Goal: Information Seeking & Learning: Learn about a topic

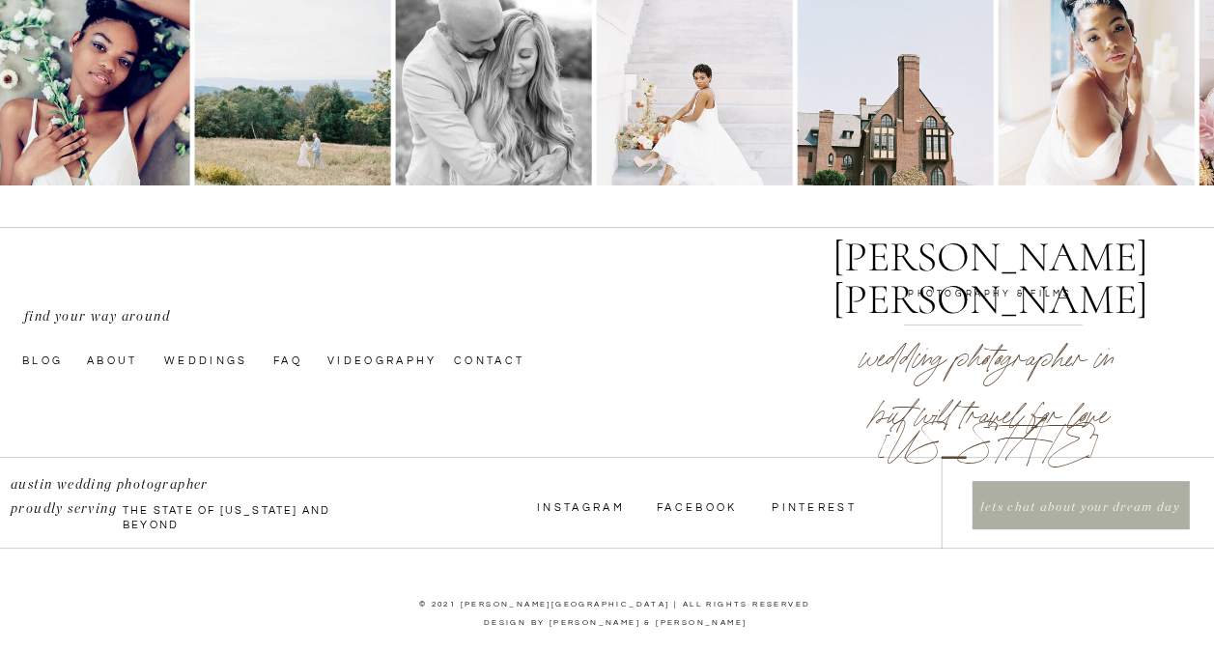
scroll to position [6679, 0]
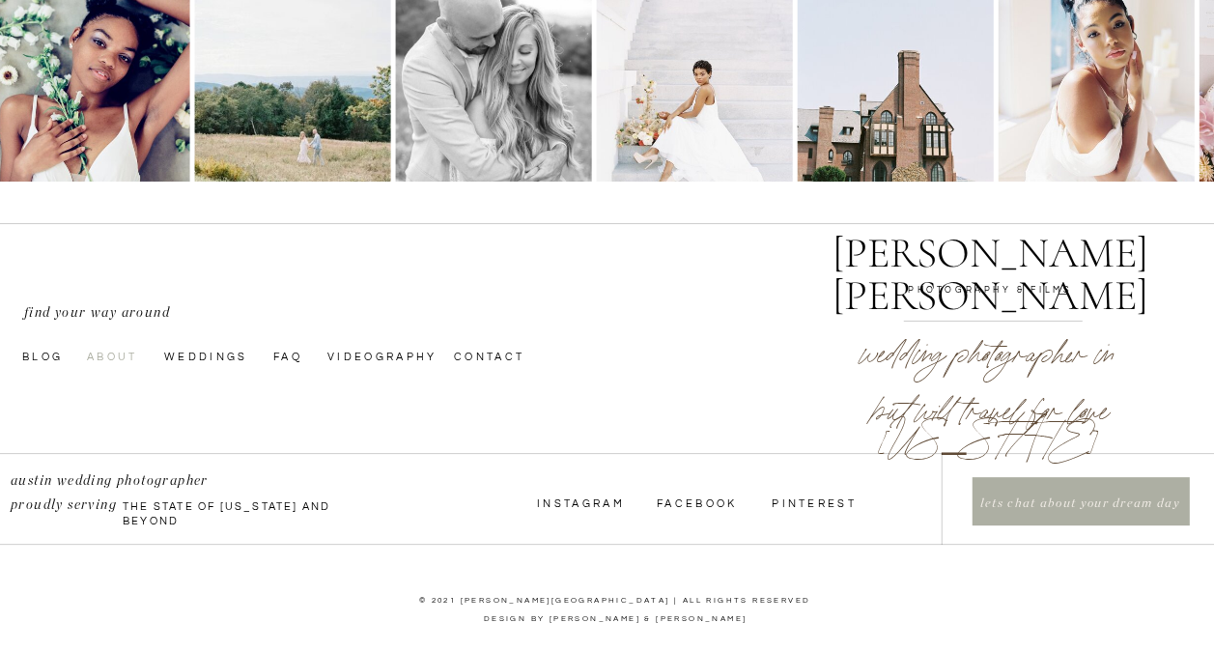
click at [97, 359] on nav "About" at bounding box center [120, 355] width 67 height 15
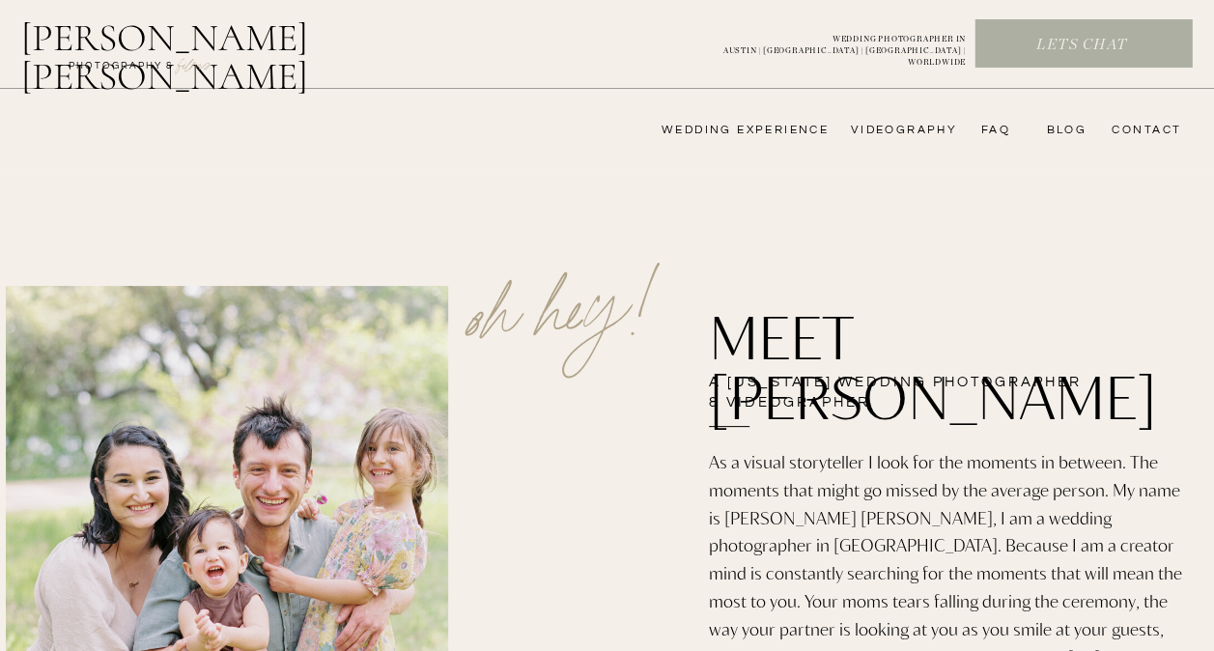
click at [788, 137] on nav "wedding experience" at bounding box center [731, 130] width 194 height 15
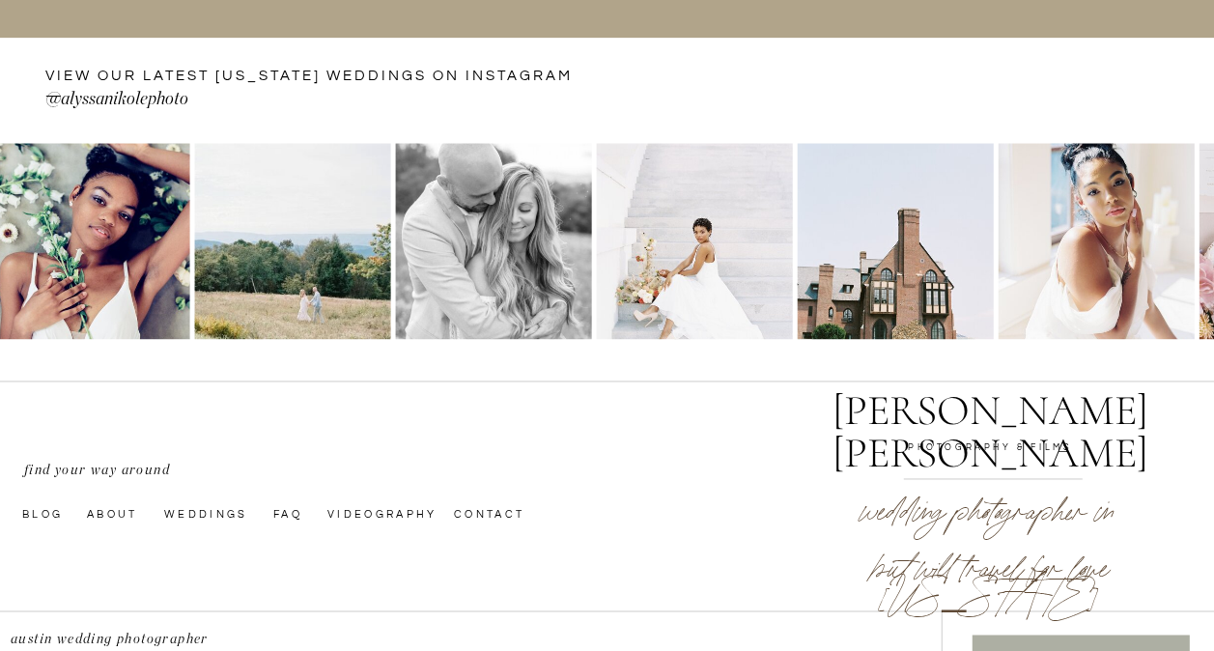
scroll to position [4986, 0]
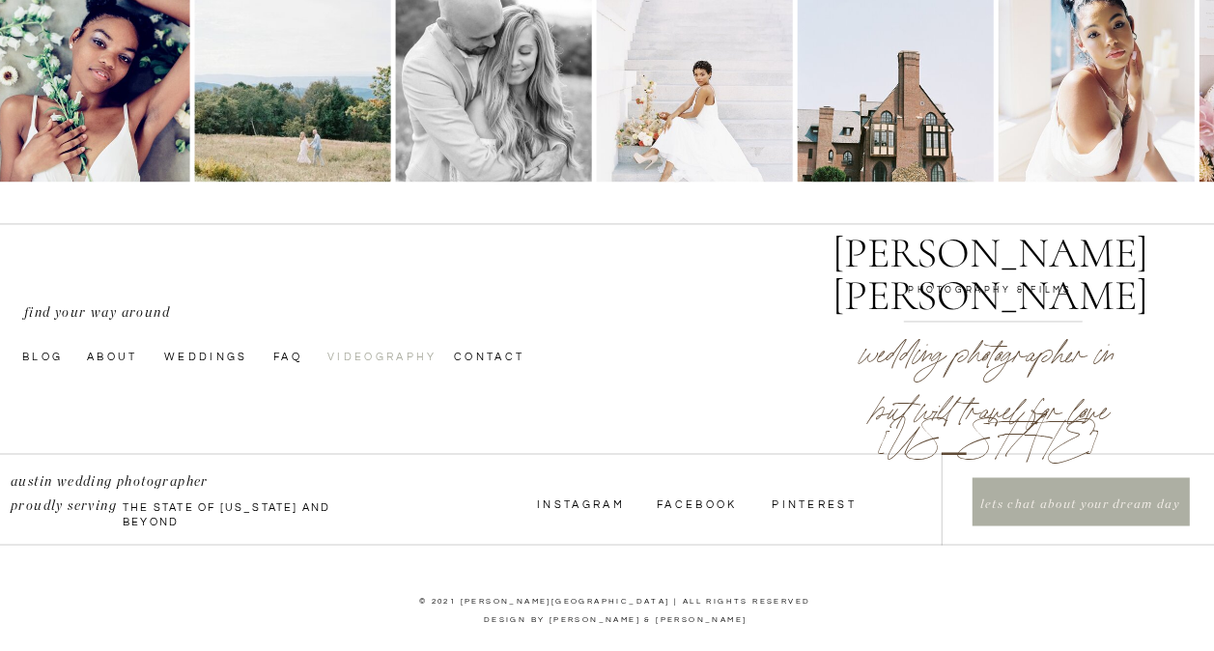
click at [423, 362] on nav "videography" at bounding box center [381, 355] width 108 height 15
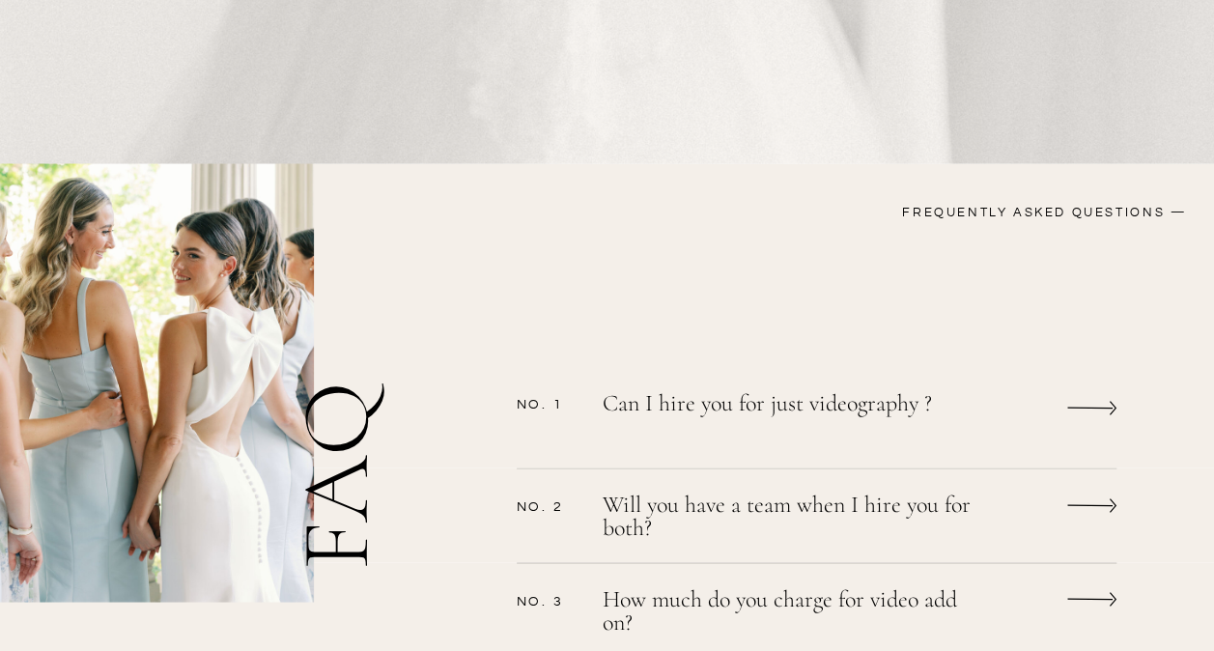
scroll to position [1545, 0]
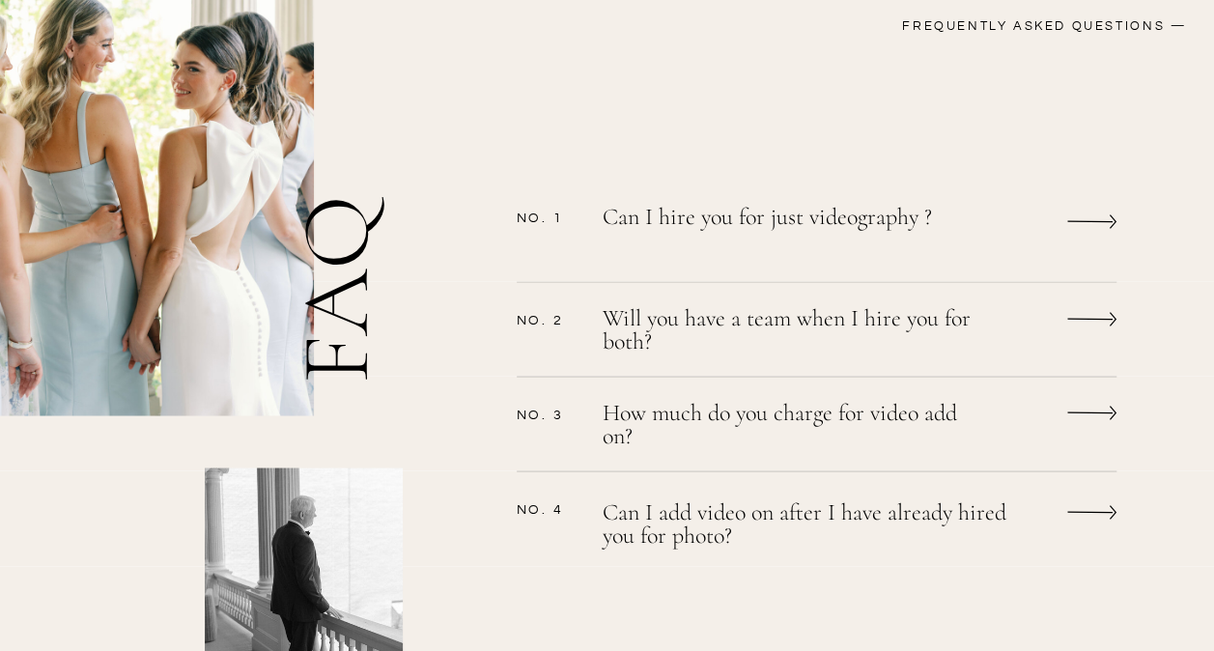
click at [792, 212] on p "Can I hire you for just videography ?" at bounding box center [791, 230] width 377 height 50
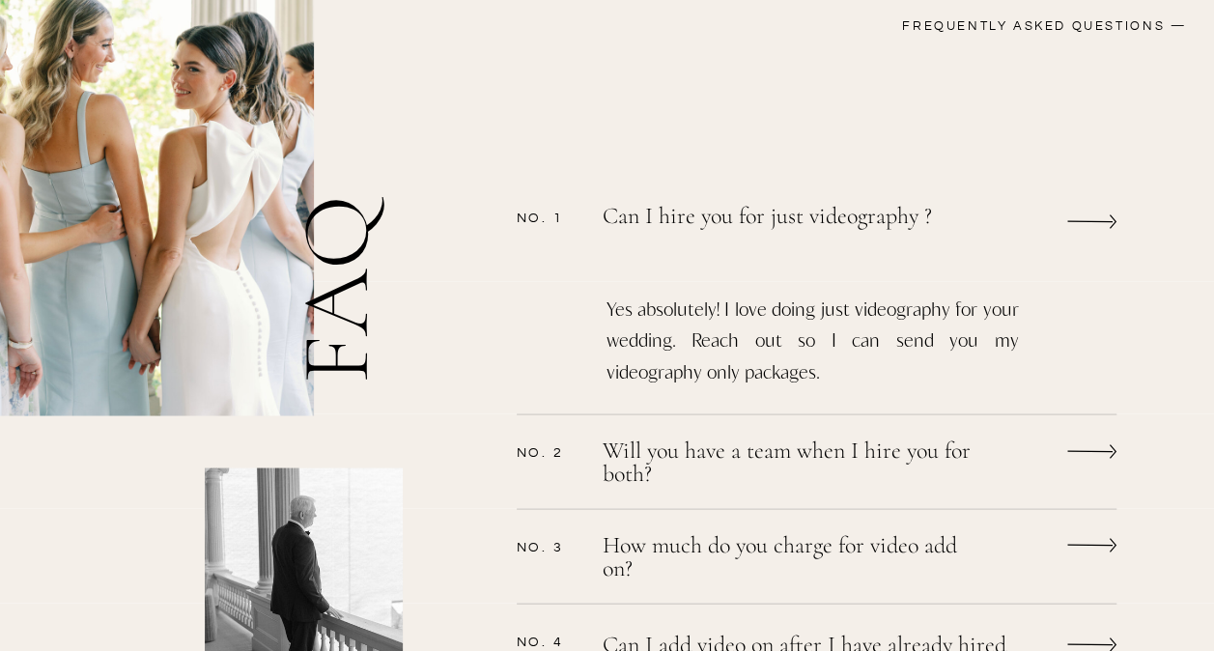
scroll to position [1642, 0]
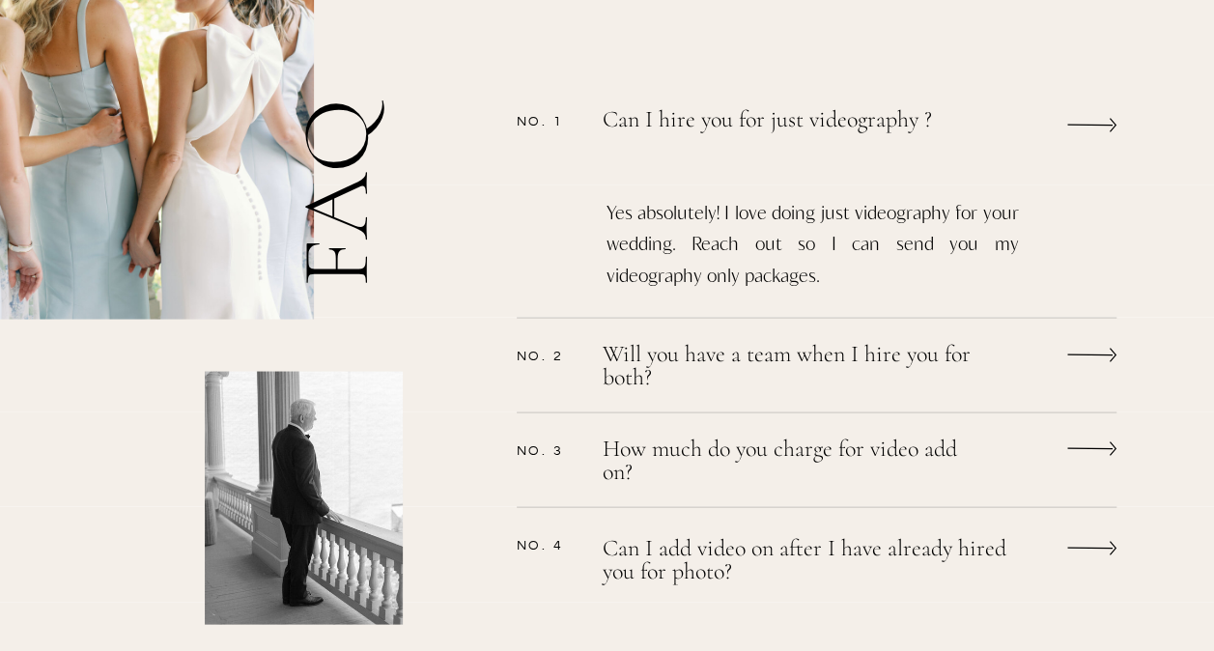
click at [736, 357] on p "Will you have a team when I hire you for both?" at bounding box center [791, 367] width 377 height 51
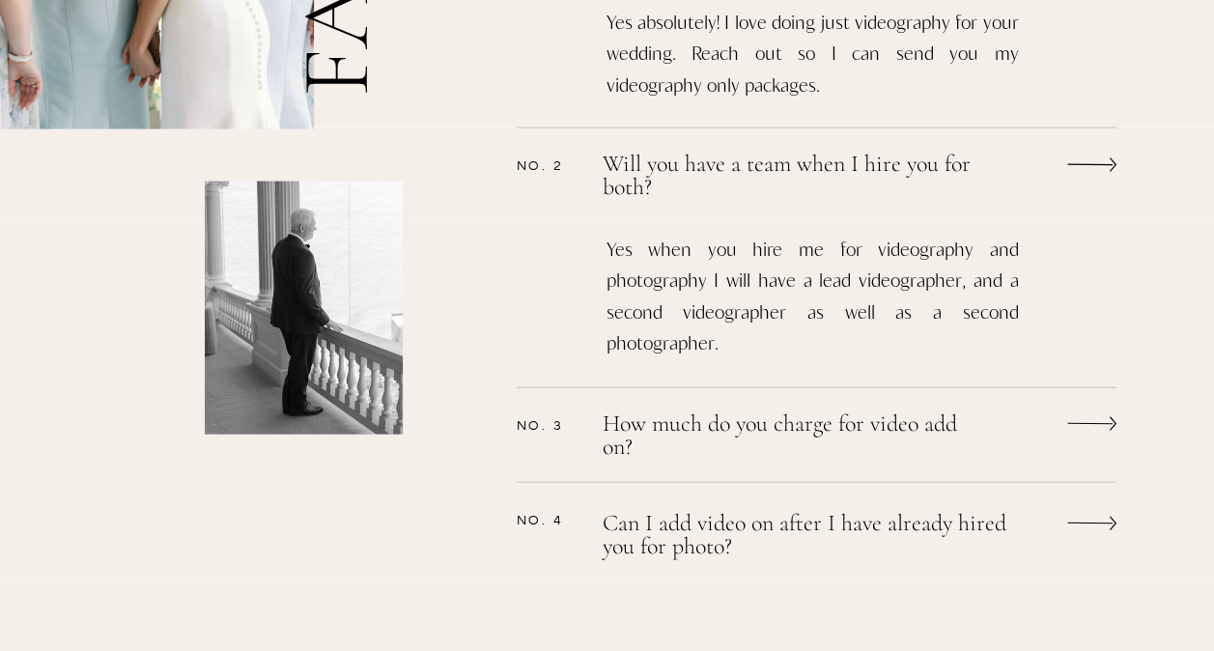
scroll to position [1835, 0]
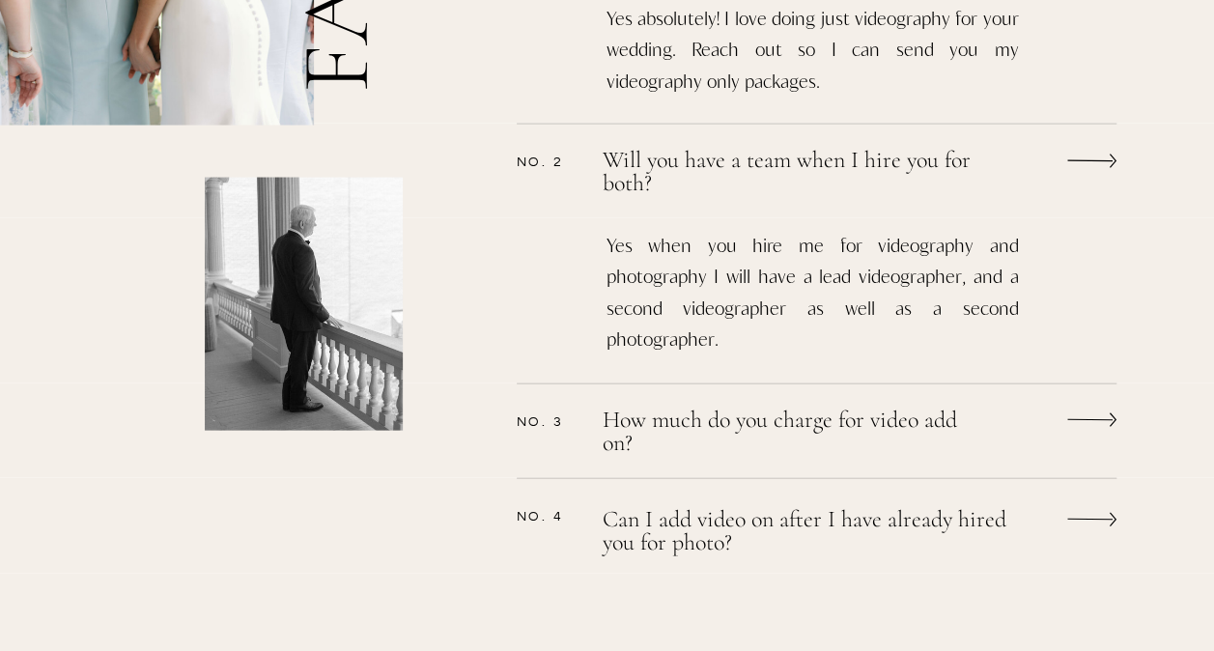
click at [728, 429] on p "How much do you charge for video add on?" at bounding box center [791, 433] width 377 height 51
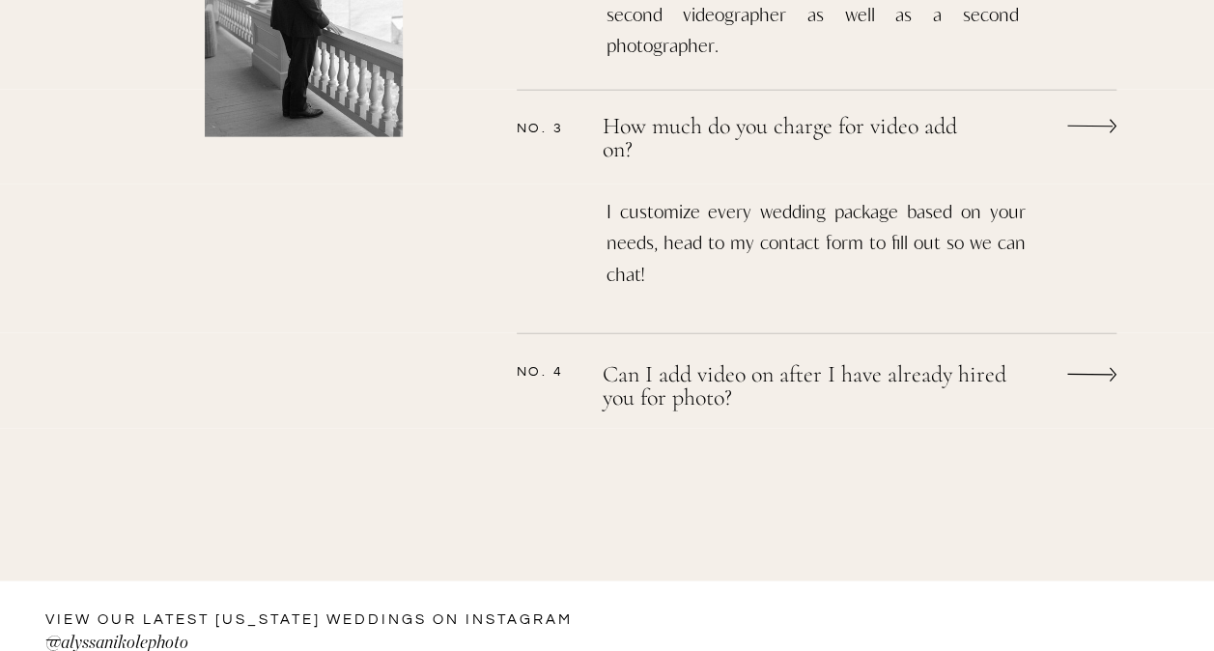
scroll to position [2221, 0]
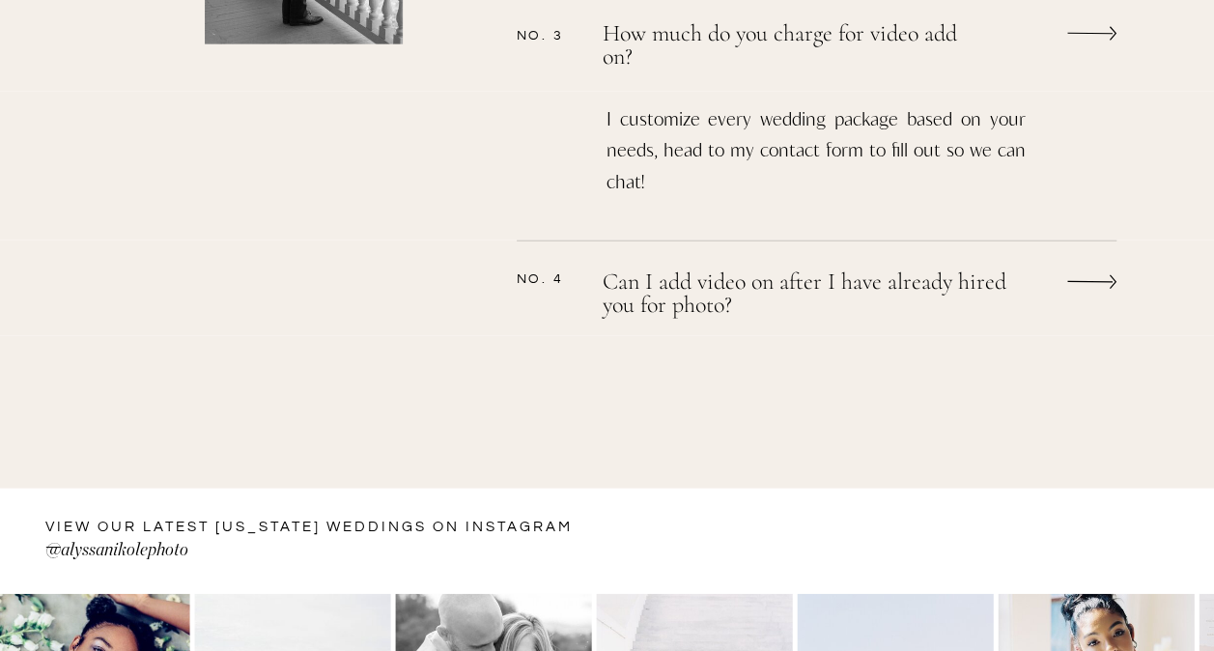
click at [770, 299] on p "Can I add video on after I have already hired you for photo?" at bounding box center [819, 295] width 432 height 51
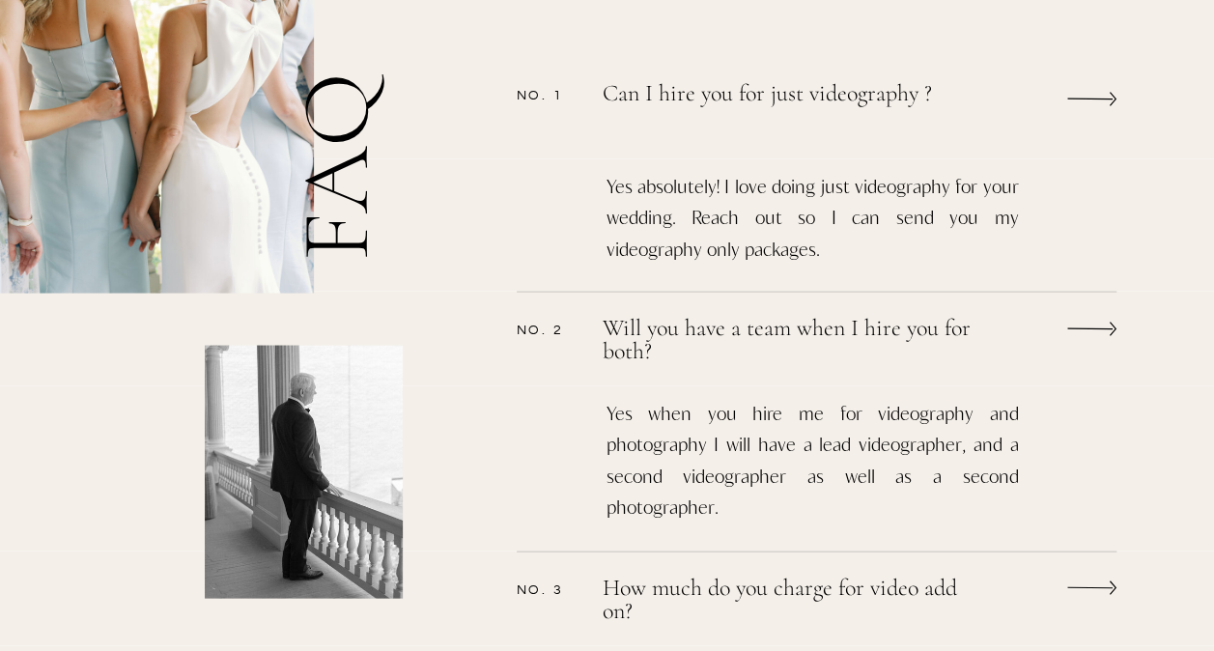
scroll to position [1642, 0]
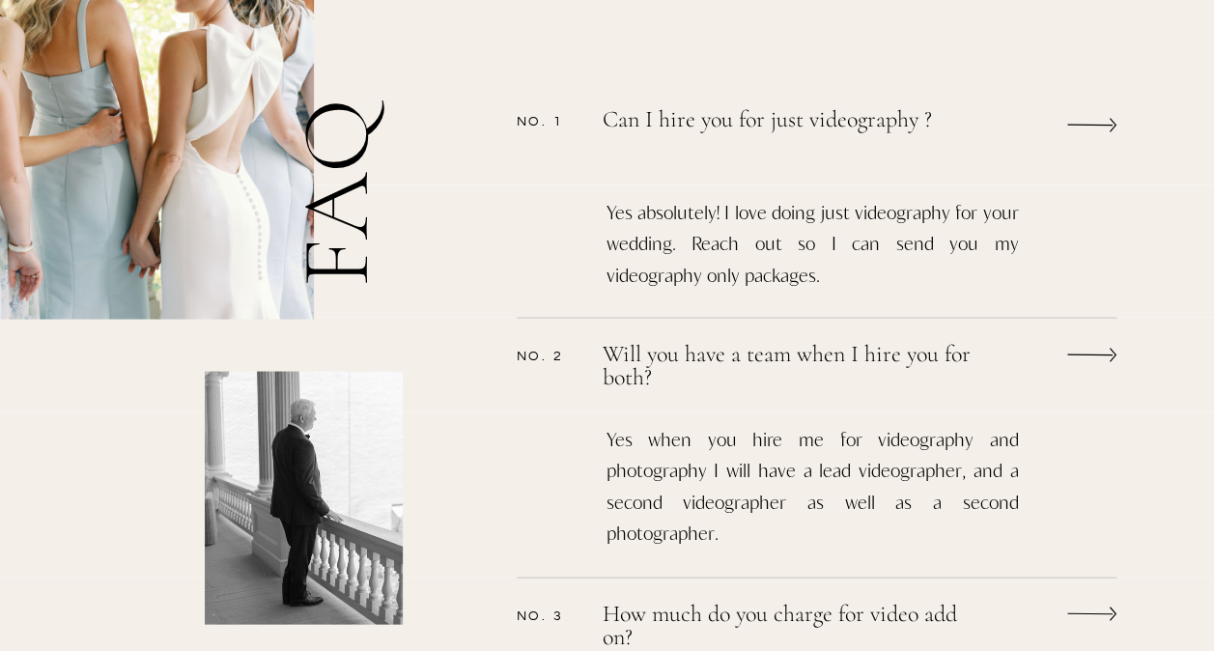
click at [689, 126] on p "Can I hire you for just videography ?" at bounding box center [793, 129] width 380 height 43
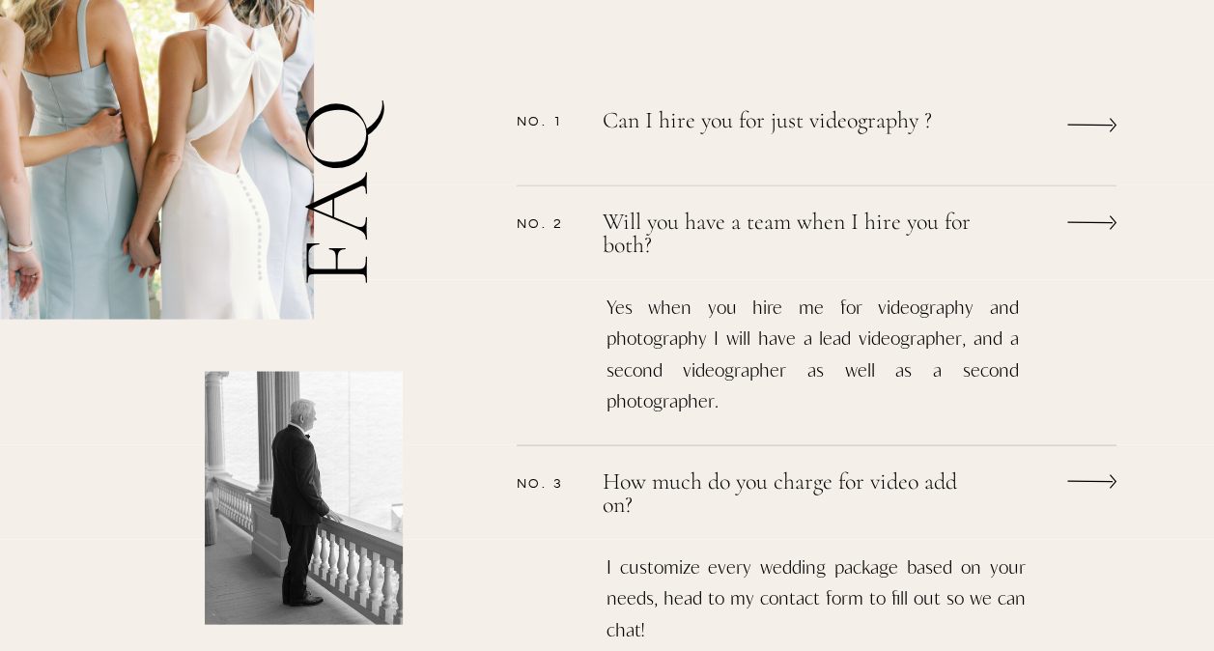
click at [678, 224] on p "Will you have a team when I hire you for both?" at bounding box center [791, 233] width 377 height 46
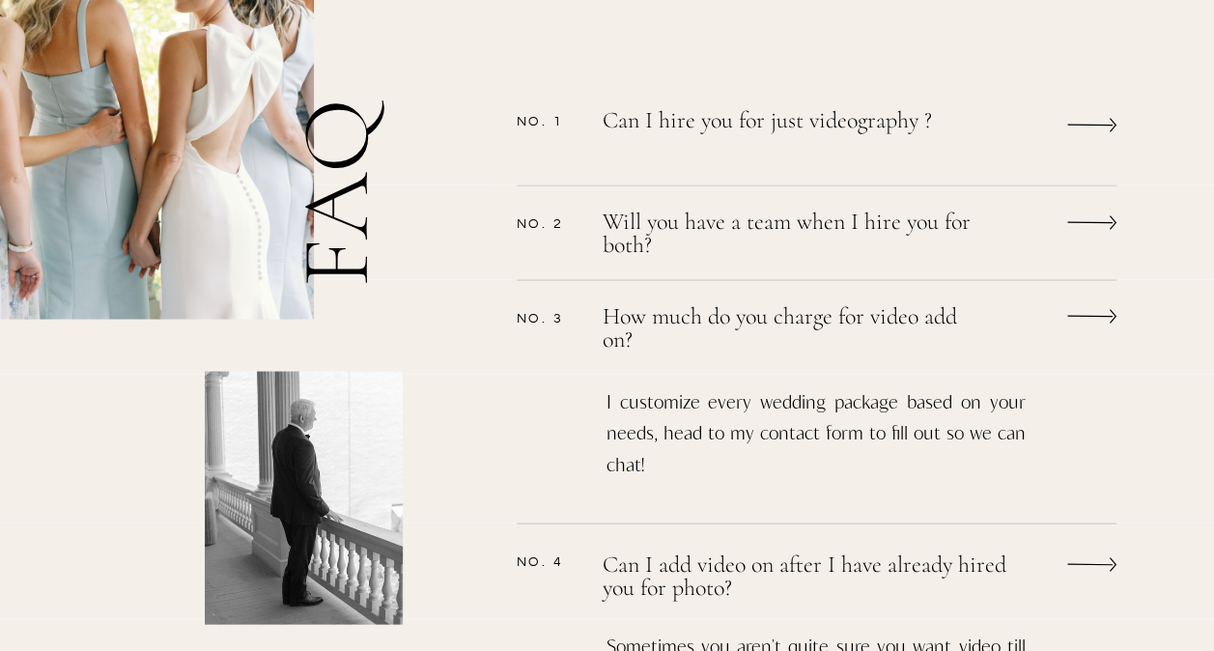
click at [680, 324] on p "How much do you charge for video add on?" at bounding box center [791, 327] width 377 height 46
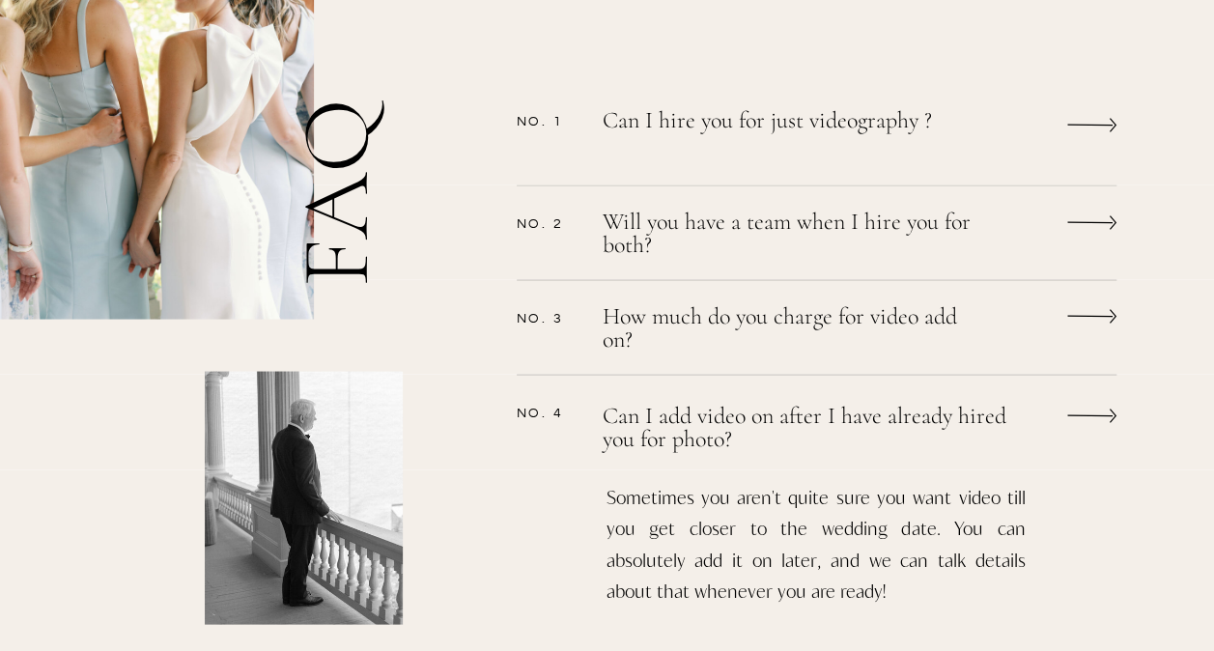
click at [688, 435] on p "Can I add video on after I have already hired you for photo?" at bounding box center [810, 427] width 415 height 46
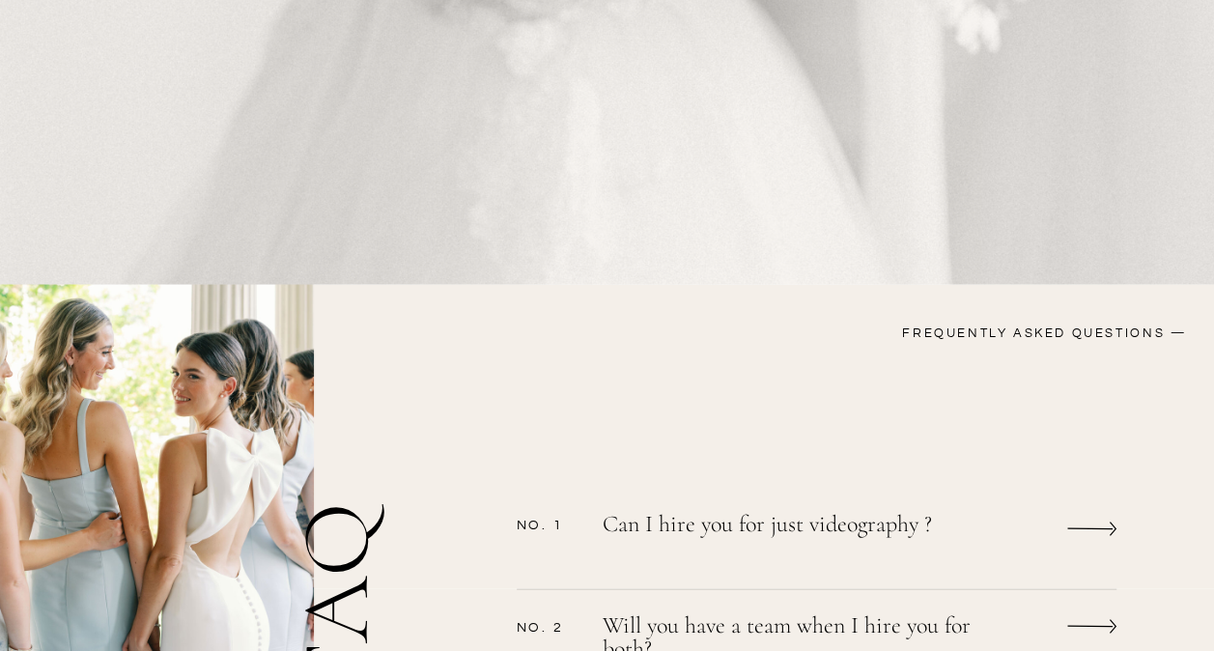
scroll to position [1449, 0]
